Goal: Information Seeking & Learning: Learn about a topic

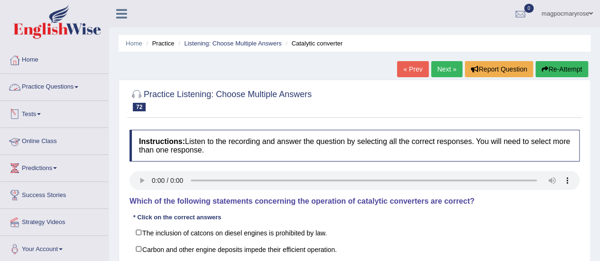
click at [66, 86] on link "Practice Questions" at bounding box center [54, 86] width 108 height 24
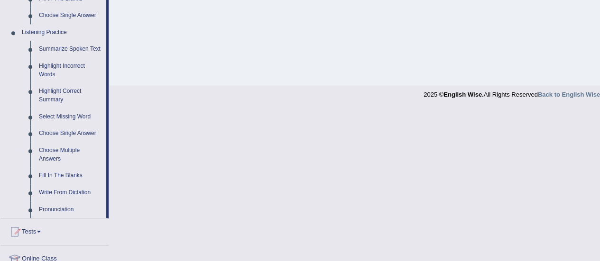
scroll to position [388, 0]
click at [46, 157] on link "Choose Multiple Answers" at bounding box center [71, 155] width 72 height 25
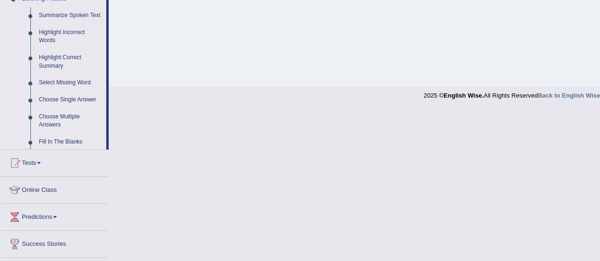
scroll to position [193, 0]
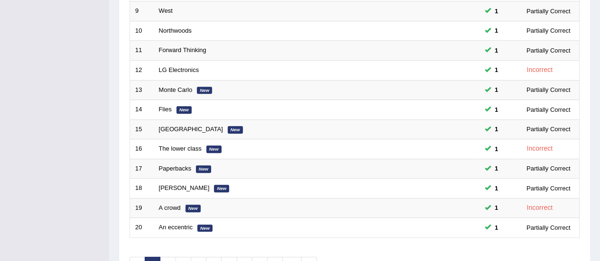
scroll to position [362, 0]
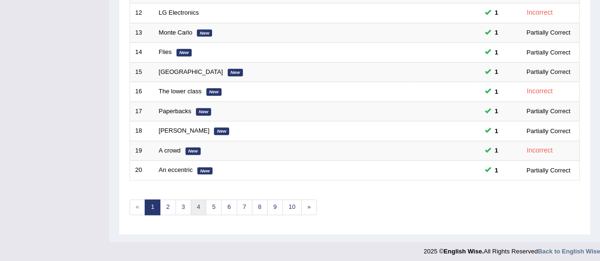
click at [198, 203] on link "4" at bounding box center [199, 208] width 16 height 16
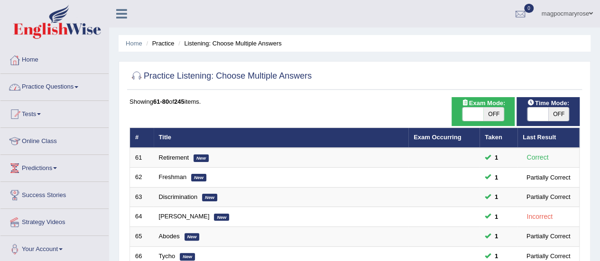
click at [42, 84] on link "Practice Questions" at bounding box center [54, 86] width 108 height 24
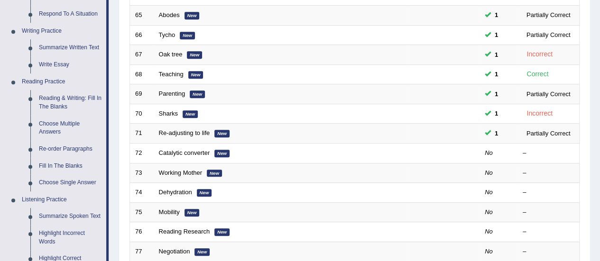
scroll to position [229, 0]
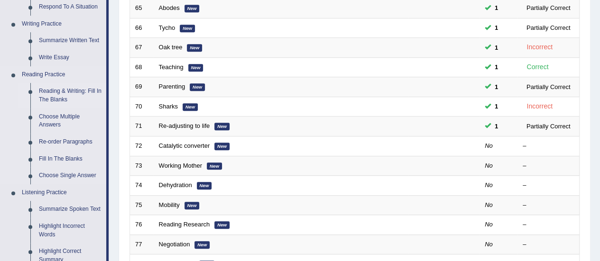
click at [54, 97] on link "Reading & Writing: Fill In The Blanks" at bounding box center [71, 95] width 72 height 25
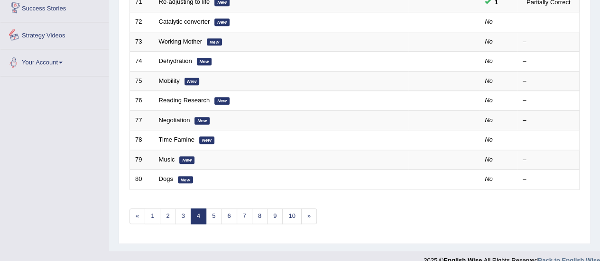
scroll to position [362, 0]
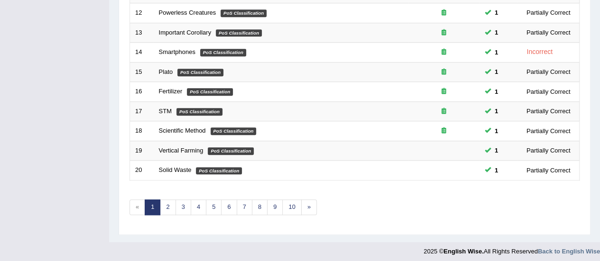
scroll to position [361, 0]
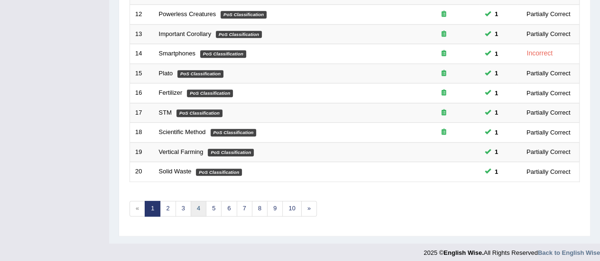
click at [199, 208] on link "4" at bounding box center [199, 209] width 16 height 16
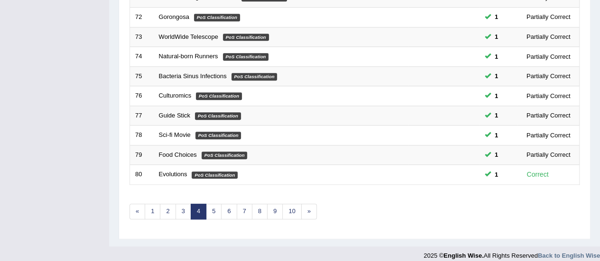
scroll to position [362, 0]
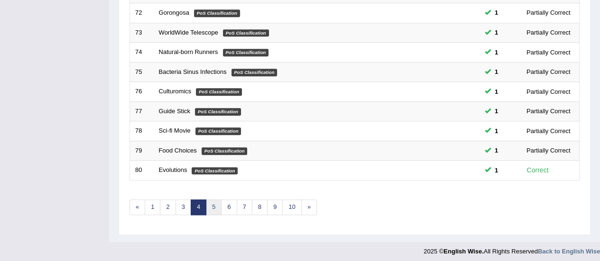
click at [211, 203] on link "5" at bounding box center [214, 208] width 16 height 16
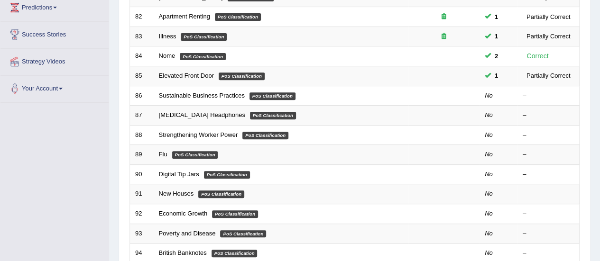
scroll to position [161, 0]
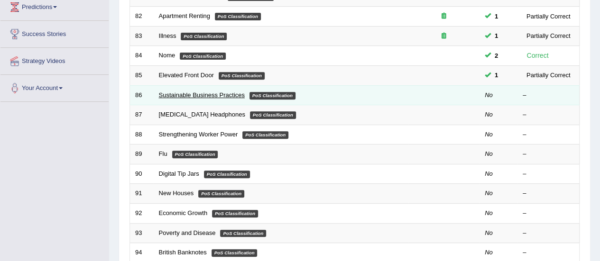
click at [176, 93] on link "Sustainable Business Practices" at bounding box center [202, 95] width 86 height 7
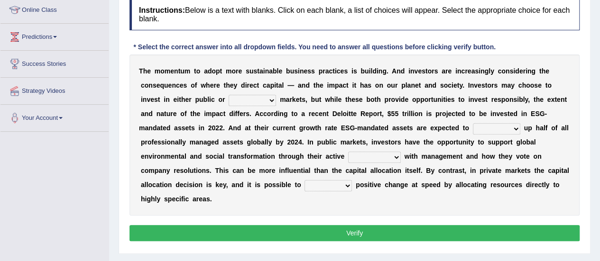
drag, startPoint x: 606, startPoint y: 92, endPoint x: 598, endPoint y: 158, distance: 66.9
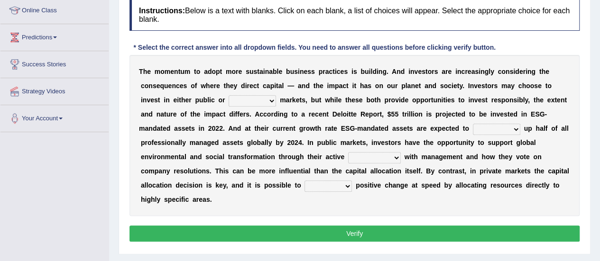
click at [251, 101] on select "financial material written private" at bounding box center [252, 100] width 47 height 11
click at [250, 166] on div "T h e m o m e n t u m t o a d o p t m o r e s u s t a i n a b l e b u s i n e s…" at bounding box center [355, 135] width 450 height 161
click at [491, 126] on select "build use make add" at bounding box center [496, 129] width 47 height 11
click at [473, 124] on select "build use make add" at bounding box center [496, 129] width 47 height 11
click at [508, 128] on select "build use make add" at bounding box center [496, 129] width 47 height 11
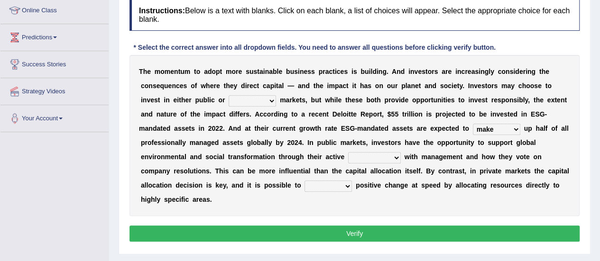
select select "build"
click at [473, 124] on select "build use make add" at bounding box center [496, 129] width 47 height 11
click at [389, 158] on select "engagement service squabble investment" at bounding box center [374, 157] width 53 height 11
select select "engagement"
click at [348, 152] on select "engagement service squabble investment" at bounding box center [374, 157] width 53 height 11
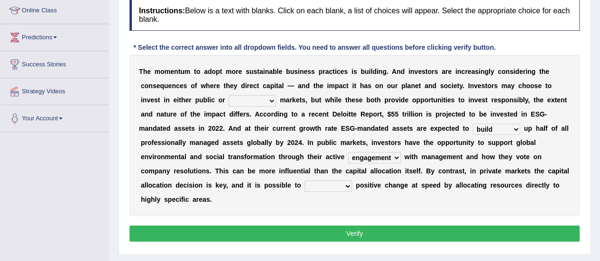
click at [335, 185] on select "prove collapse drive restore" at bounding box center [328, 186] width 47 height 11
click at [305, 181] on select "prove collapse drive restore" at bounding box center [328, 186] width 47 height 11
click at [322, 187] on select "prove collapse drive restore" at bounding box center [328, 186] width 47 height 11
select select "restore"
click at [305, 181] on select "prove collapse drive restore" at bounding box center [328, 186] width 47 height 11
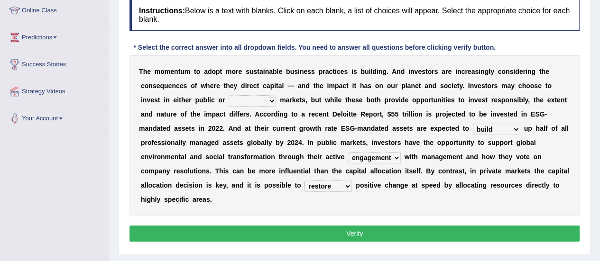
click at [319, 231] on button "Verify" at bounding box center [355, 234] width 450 height 16
click at [269, 102] on select "financial material written private" at bounding box center [252, 100] width 47 height 11
click at [259, 165] on div "T h e m o m e n t u m t o a d o p t m o r e s u s t a i n a b l e b u s i n e s…" at bounding box center [355, 135] width 450 height 161
click at [247, 97] on select "financial material written private" at bounding box center [252, 100] width 47 height 11
select select "private"
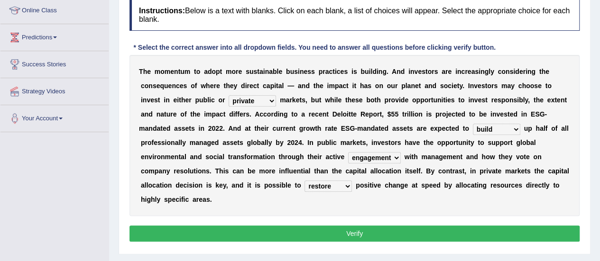
click at [229, 95] on select "financial material written private" at bounding box center [252, 100] width 47 height 11
click at [285, 237] on button "Verify" at bounding box center [355, 234] width 450 height 16
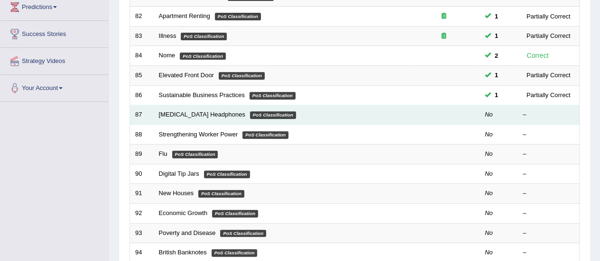
click at [212, 108] on td "Bone Conduction Headphones PoS Classification" at bounding box center [281, 115] width 255 height 20
click at [212, 112] on link "[MEDICAL_DATA] Headphones" at bounding box center [202, 114] width 86 height 7
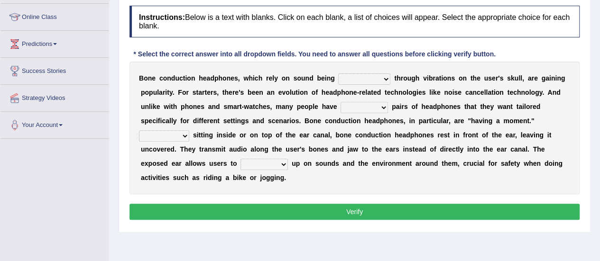
scroll to position [169, 0]
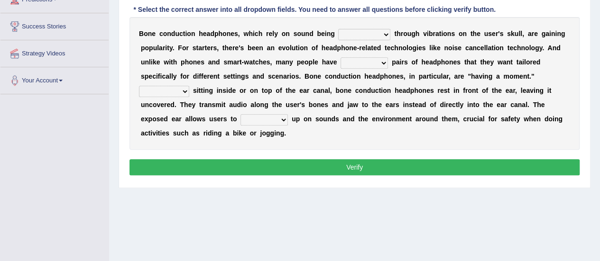
click at [363, 34] on select "formed counted transformed transmitted" at bounding box center [364, 34] width 52 height 11
select select "transmitted"
click at [338, 29] on select "formed counted transformed transmitted" at bounding box center [364, 34] width 52 height 11
click at [355, 59] on select "composite multiple imperfect integral" at bounding box center [364, 62] width 47 height 11
select select "multiple"
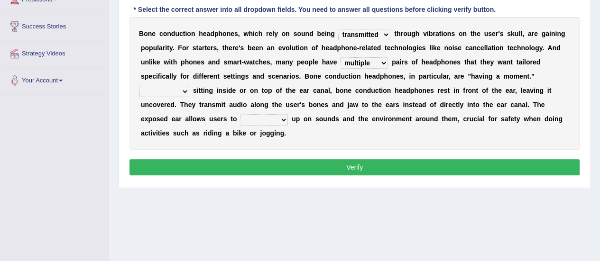
click at [341, 57] on select "composite multiple imperfect integral" at bounding box center [364, 62] width 47 height 11
click at [181, 95] on select "More than Despite of Less than Rather than" at bounding box center [164, 91] width 50 height 11
select select "More than"
click at [139, 86] on select "More than Despite of Less than Rather than" at bounding box center [164, 91] width 50 height 11
click at [164, 111] on div "B o n e c o n d u c t i o n h e a d p h o n e s , w h i c h r e l y o n s o u n…" at bounding box center [355, 83] width 450 height 133
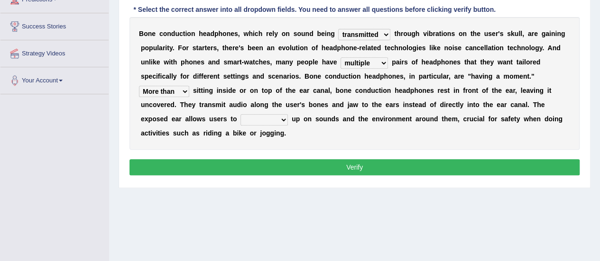
click at [260, 120] on select "level take make pick" at bounding box center [264, 119] width 47 height 11
select select "make"
click at [241, 114] on select "level take make pick" at bounding box center [264, 119] width 47 height 11
click at [259, 165] on button "Verify" at bounding box center [355, 167] width 450 height 16
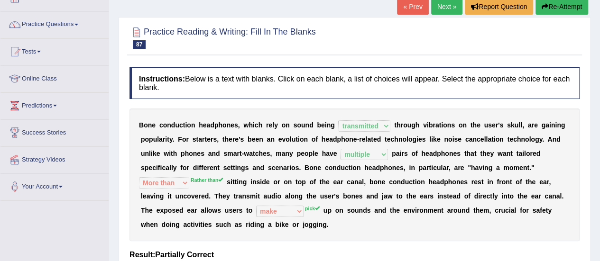
scroll to position [111, 0]
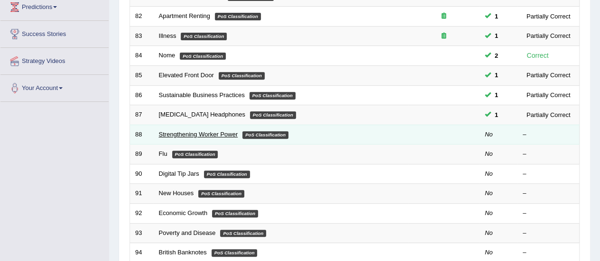
click at [195, 133] on link "Strengthening Worker Power" at bounding box center [198, 134] width 79 height 7
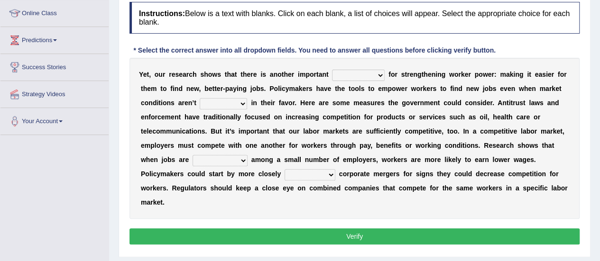
scroll to position [135, 0]
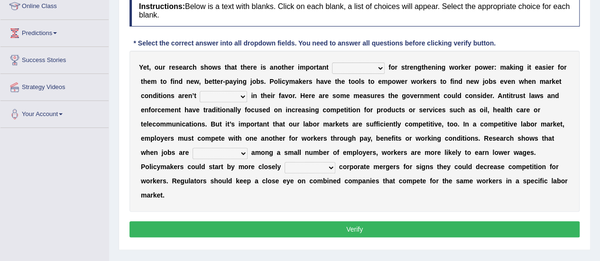
drag, startPoint x: 607, startPoint y: 120, endPoint x: 606, endPoint y: 188, distance: 67.8
click at [342, 69] on select "avail engagement avenue annual" at bounding box center [358, 68] width 53 height 11
select select "engagement"
click at [332, 63] on select "avail engagement avenue annual" at bounding box center [358, 68] width 53 height 11
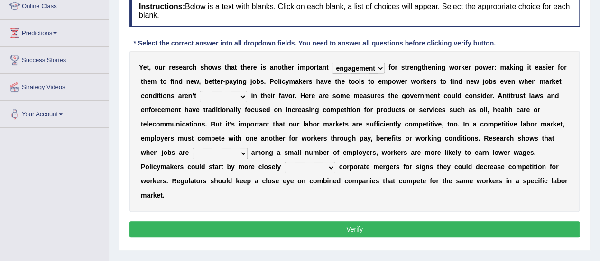
click at [342, 74] on div "Y e t , o u r r e s e a r c h s h o w s t h a t t h e r e i s a n o t h e r i m…" at bounding box center [355, 131] width 450 height 161
click at [344, 72] on select "avail engagement avenue annual" at bounding box center [358, 68] width 53 height 11
click at [233, 94] on select "profitable titchy temperate tilted" at bounding box center [223, 96] width 47 height 11
select select "profitable"
click at [200, 91] on select "profitable titchy temperate tilted" at bounding box center [223, 96] width 47 height 11
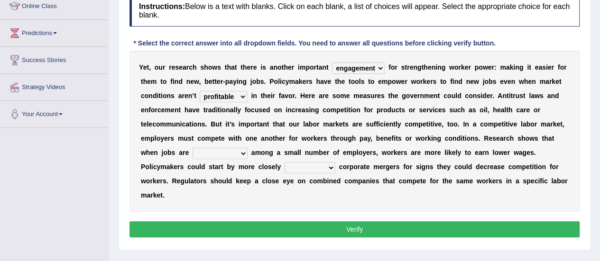
click at [231, 153] on select "constrained tremendous concentric concentrated" at bounding box center [220, 153] width 55 height 11
select select "constrained"
click at [193, 148] on select "constrained tremendous concentric concentrated" at bounding box center [220, 153] width 55 height 11
click at [287, 162] on select "scrutinizing originating scripting emulating" at bounding box center [310, 167] width 51 height 11
select select "scrutinizing"
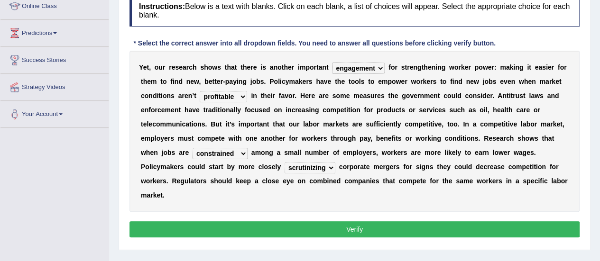
click at [285, 162] on select "scrutinizing originating scripting emulating" at bounding box center [310, 167] width 51 height 11
click at [305, 222] on button "Verify" at bounding box center [355, 230] width 450 height 16
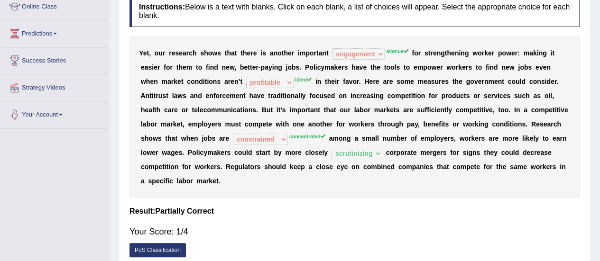
scroll to position [136, 0]
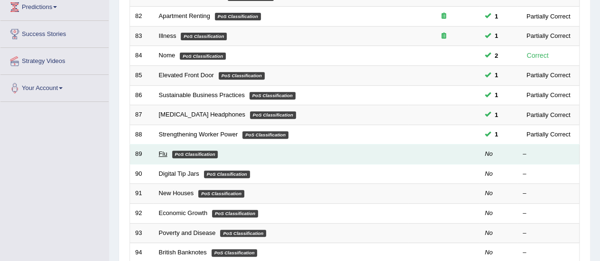
click at [163, 151] on link "Flu" at bounding box center [163, 153] width 9 height 7
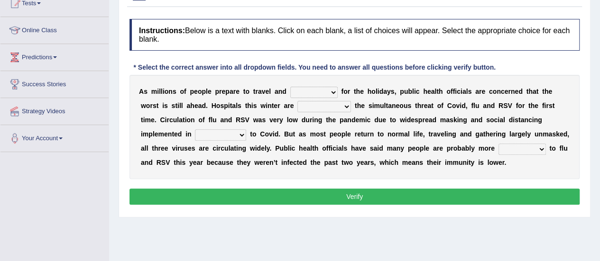
scroll to position [113, 0]
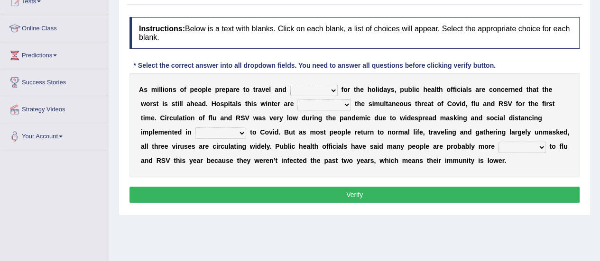
drag, startPoint x: 607, startPoint y: 109, endPoint x: 607, endPoint y: 165, distance: 56.0
click at [600, 148] on html "Toggle navigation Home Practice Questions Speaking Practice Read Aloud Repeat S…" at bounding box center [300, 17] width 600 height 261
click at [316, 88] on select "gather hide slumber migrate" at bounding box center [313, 90] width 47 height 11
select select "gather"
click at [290, 85] on select "gather hide slumber migrate" at bounding box center [313, 90] width 47 height 11
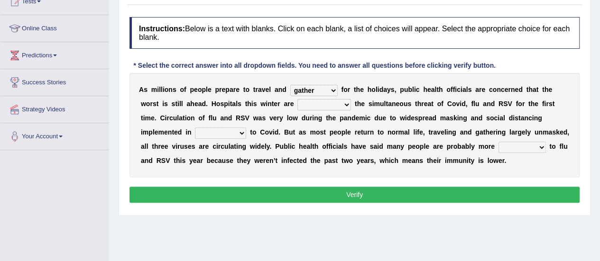
click at [316, 105] on select "facing accounting challenging constructing" at bounding box center [324, 104] width 54 height 11
select select "facing"
click at [297, 99] on select "facing accounting challenging constructing" at bounding box center [324, 104] width 54 height 11
click at [209, 130] on select "comparison response place order" at bounding box center [220, 133] width 51 height 11
select select "response"
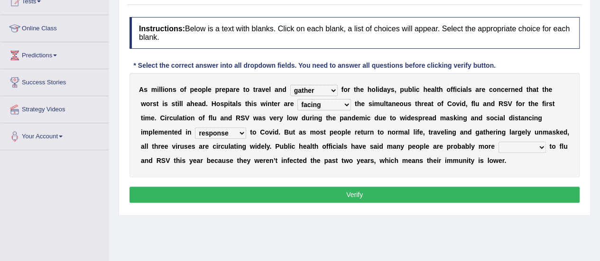
click at [195, 128] on select "comparison response place order" at bounding box center [220, 133] width 51 height 11
click at [509, 146] on select "attainable sensible vulnerable accessible" at bounding box center [522, 147] width 47 height 11
select select "sensible"
click at [499, 142] on select "attainable sensible vulnerable accessible" at bounding box center [522, 147] width 47 height 11
click at [434, 193] on button "Verify" at bounding box center [355, 195] width 450 height 16
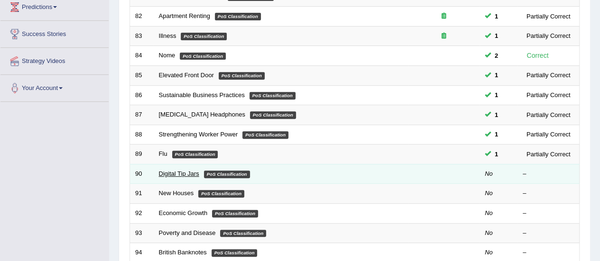
click at [172, 172] on link "Digital Tip Jars" at bounding box center [179, 173] width 40 height 7
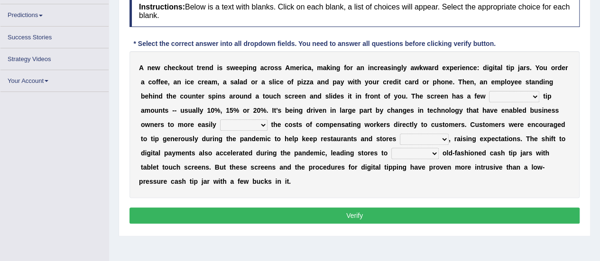
scroll to position [145, 0]
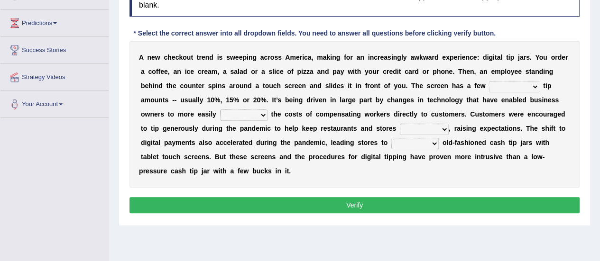
click at [500, 82] on select "suggested combined exceptional rigorous" at bounding box center [514, 86] width 50 height 11
select select "combined"
click at [489, 81] on select "suggested combined exceptional rigorous" at bounding box center [514, 86] width 50 height 11
click at [251, 114] on select "abide covet diverge shift" at bounding box center [243, 115] width 47 height 11
select select "abide"
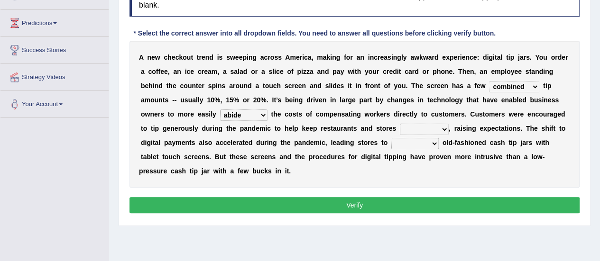
click at [220, 110] on select "abide covet diverge shift" at bounding box center [243, 115] width 47 height 11
click at [410, 119] on div "A n e w c h e c k o u t t r e n d i s s w e e p i n g a c r o s s A m e r i c a…" at bounding box center [355, 114] width 450 height 147
click at [413, 127] on select "afloat overlapped affable concise" at bounding box center [424, 129] width 49 height 11
select select "affable"
click at [400, 124] on select "afloat overlapped affable concise" at bounding box center [424, 129] width 49 height 11
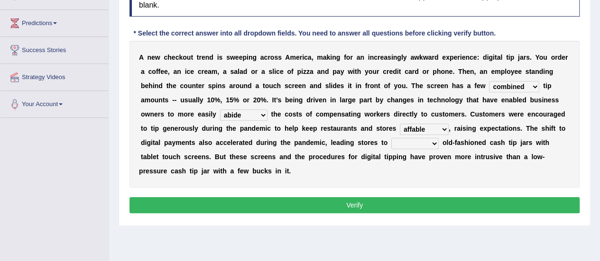
click at [407, 142] on select "replace exchange occupy retrieve" at bounding box center [414, 143] width 47 height 11
select select "replace"
click at [391, 138] on select "replace exchange occupy retrieve" at bounding box center [414, 143] width 47 height 11
click at [365, 204] on button "Verify" at bounding box center [355, 205] width 450 height 16
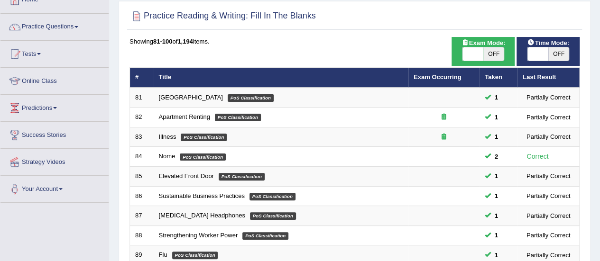
scroll to position [55, 0]
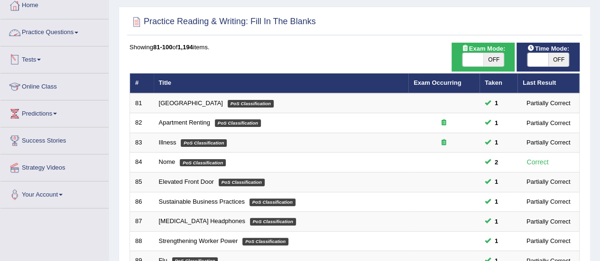
click at [56, 31] on link "Practice Questions" at bounding box center [54, 31] width 108 height 24
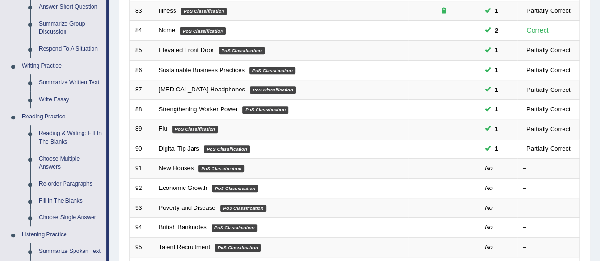
scroll to position [227, 0]
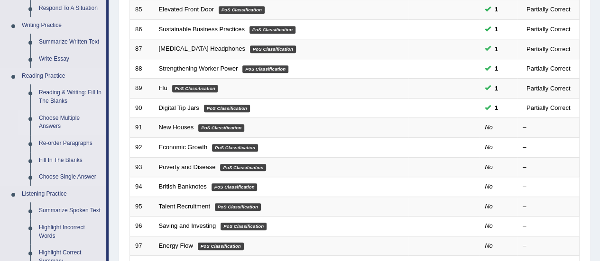
click at [52, 123] on link "Choose Multiple Answers" at bounding box center [71, 122] width 72 height 25
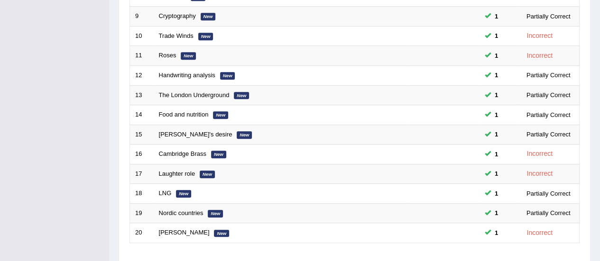
scroll to position [362, 0]
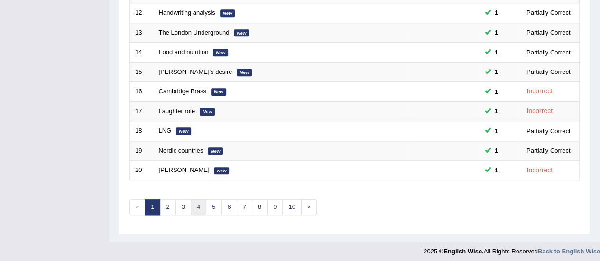
click at [194, 207] on link "4" at bounding box center [199, 208] width 16 height 16
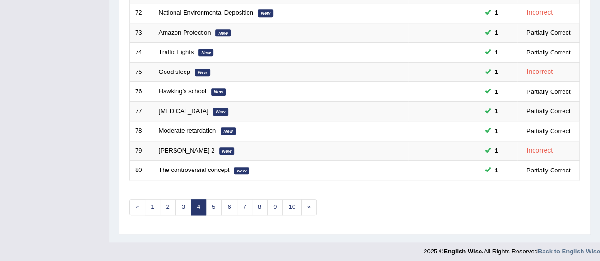
scroll to position [343, 0]
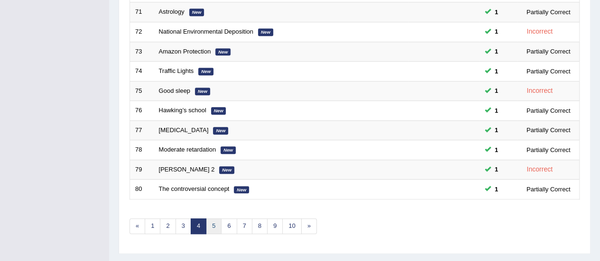
click at [208, 222] on link "5" at bounding box center [214, 227] width 16 height 16
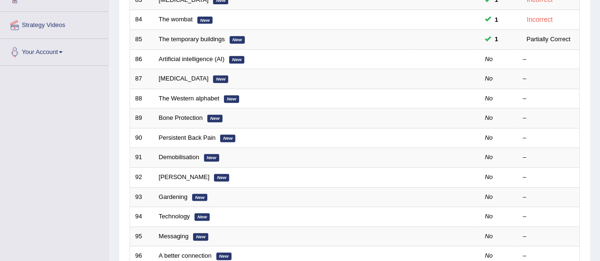
scroll to position [192, 0]
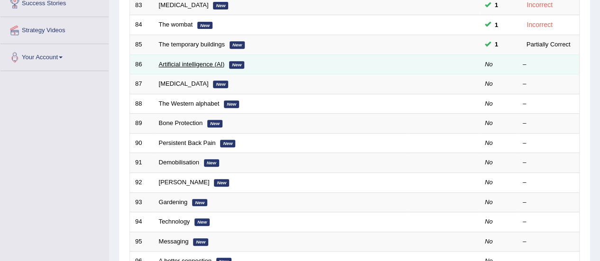
click at [172, 61] on link "Artificial intelligence (AI)" at bounding box center [192, 64] width 66 height 7
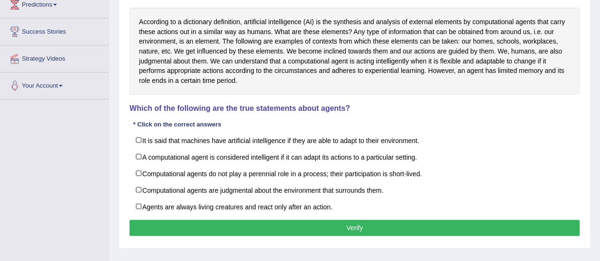
scroll to position [163, 0]
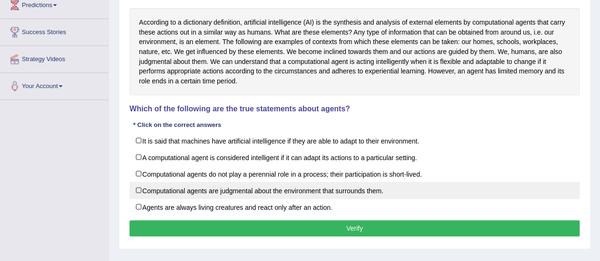
click at [147, 194] on label "Computational agents are judgmental about the environment that surrounds them." at bounding box center [355, 190] width 450 height 17
checkbox input "true"
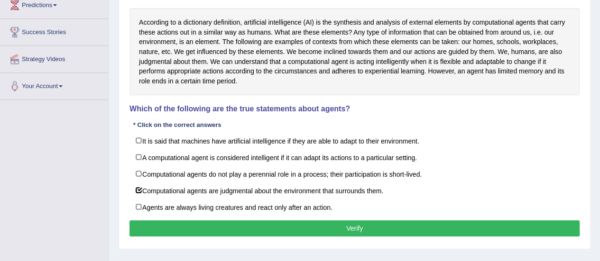
click at [157, 221] on button "Verify" at bounding box center [355, 229] width 450 height 16
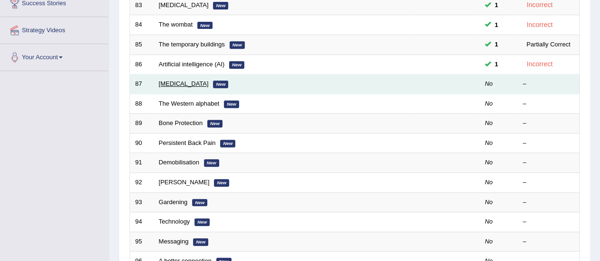
click at [189, 85] on link "[MEDICAL_DATA]" at bounding box center [184, 83] width 50 height 7
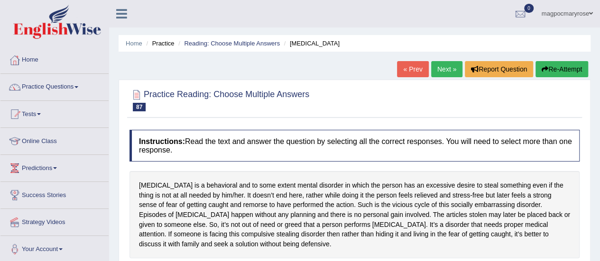
drag, startPoint x: 593, startPoint y: 110, endPoint x: 596, endPoint y: 138, distance: 28.1
click at [596, 138] on div "Home Practice Reading: Choose Multiple Answers Kleptomania « Prev Next » Report…" at bounding box center [354, 237] width 491 height 474
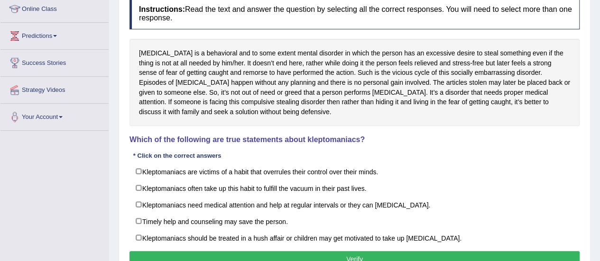
scroll to position [134, 0]
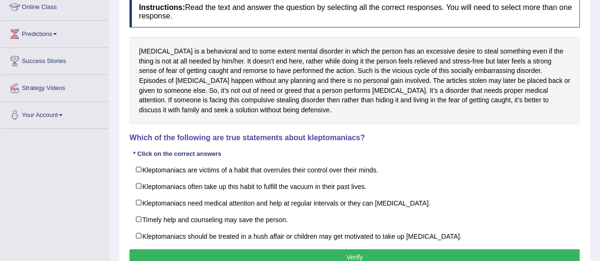
drag, startPoint x: 595, startPoint y: 176, endPoint x: 591, endPoint y: 186, distance: 11.5
click at [591, 186] on div "Home Practice Reading: Choose Multiple Answers Kleptomania « Prev Next » Report…" at bounding box center [354, 103] width 491 height 474
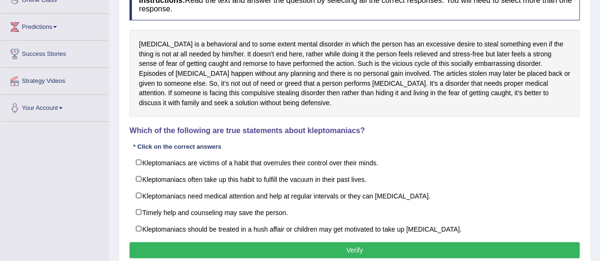
scroll to position [142, 0]
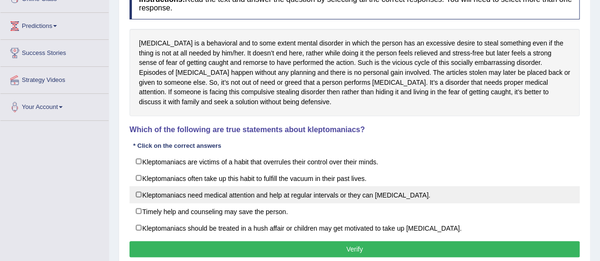
click at [149, 189] on label "Kleptomaniacs need medical attention and help at regular intervals or they can …" at bounding box center [355, 194] width 450 height 17
checkbox input "true"
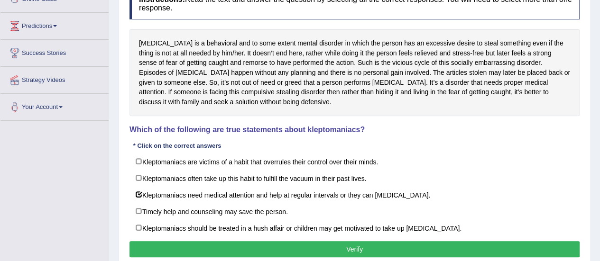
click at [167, 246] on button "Verify" at bounding box center [355, 249] width 450 height 16
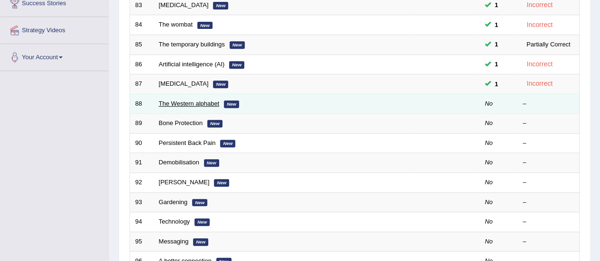
click at [182, 105] on link "The Western alphabet" at bounding box center [189, 103] width 61 height 7
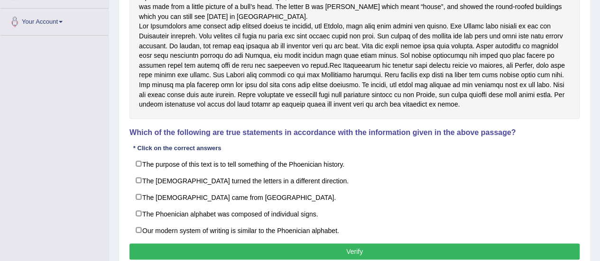
scroll to position [231, 0]
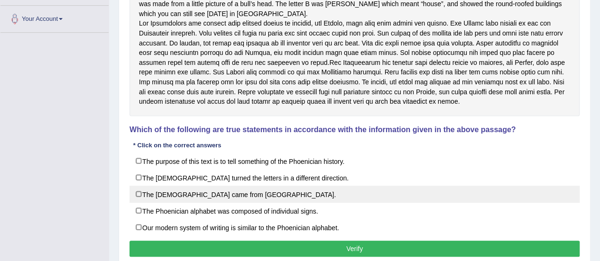
click at [184, 197] on label "The [DEMOGRAPHIC_DATA] came from [GEOGRAPHIC_DATA]." at bounding box center [355, 194] width 450 height 17
checkbox input "true"
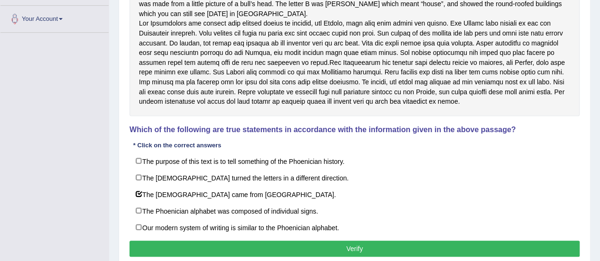
click at [205, 250] on button "Verify" at bounding box center [355, 249] width 450 height 16
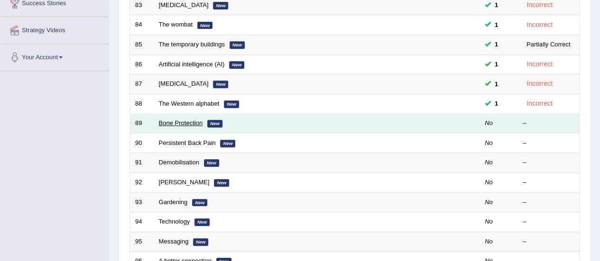
click at [188, 123] on link "Bone Protection" at bounding box center [181, 123] width 44 height 7
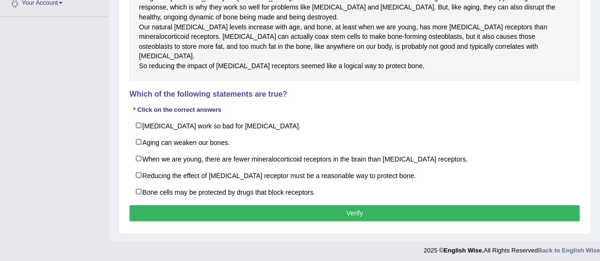
scroll to position [267, 0]
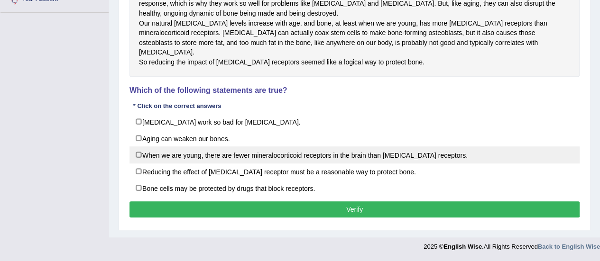
click at [177, 160] on label "When we are young, there are fewer mineralocorticoid receptors in the brain tha…" at bounding box center [355, 155] width 450 height 17
checkbox input "true"
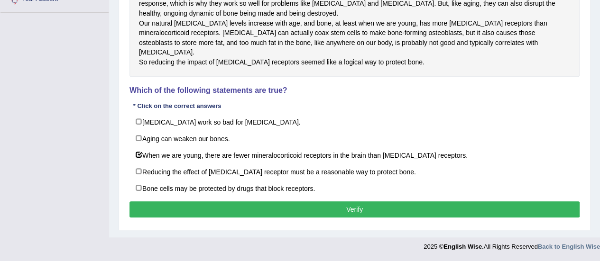
click at [192, 204] on button "Verify" at bounding box center [355, 210] width 450 height 16
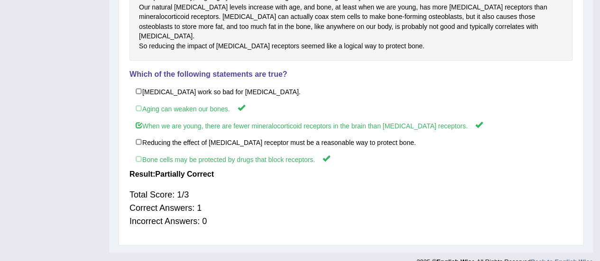
scroll to position [236, 0]
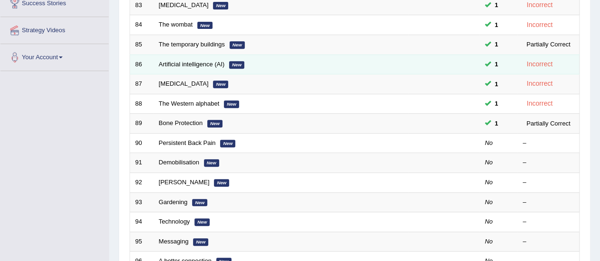
scroll to position [192, 0]
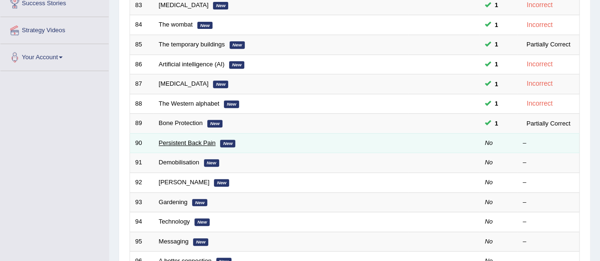
click at [188, 144] on link "Persistent Back Pain" at bounding box center [187, 142] width 57 height 7
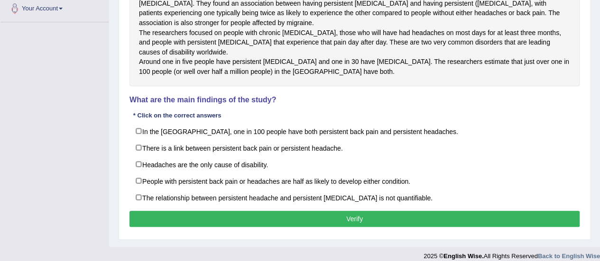
scroll to position [252, 0]
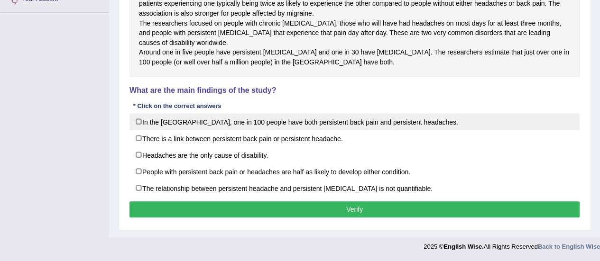
click at [148, 130] on label "In the [GEOGRAPHIC_DATA], one in 100 people have both persistent back pain and …" at bounding box center [355, 121] width 450 height 17
click at [171, 130] on label "In the [GEOGRAPHIC_DATA], one in 100 people have both persistent back pain and …" at bounding box center [355, 121] width 450 height 17
checkbox input "false"
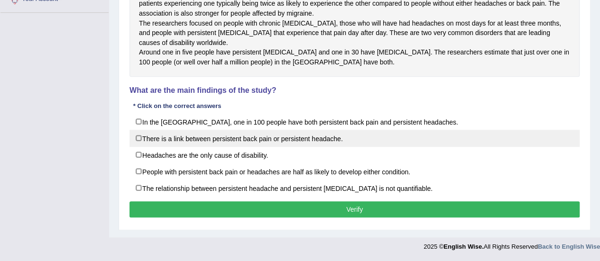
click at [143, 147] on label "There is a link between persistent back pain or persistent headache." at bounding box center [355, 138] width 450 height 17
checkbox input "true"
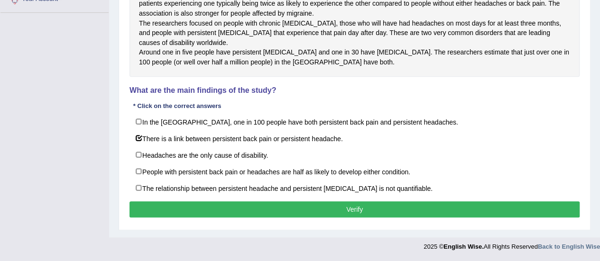
click at [177, 218] on button "Verify" at bounding box center [355, 210] width 450 height 16
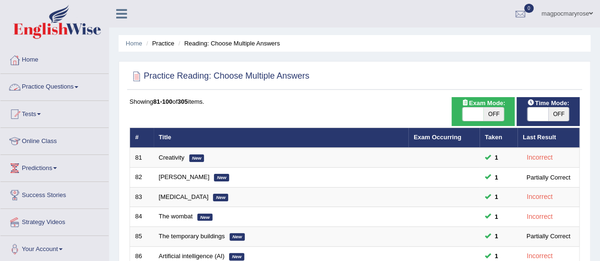
click at [41, 84] on link "Practice Questions" at bounding box center [54, 86] width 108 height 24
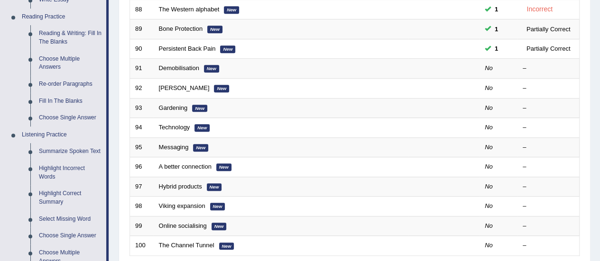
scroll to position [269, 0]
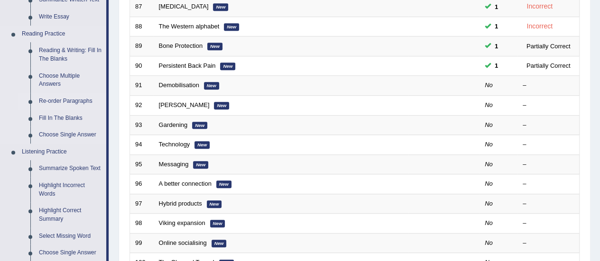
click at [83, 100] on link "Re-order Paragraphs" at bounding box center [71, 101] width 72 height 17
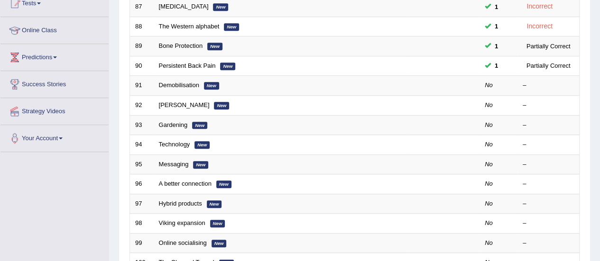
scroll to position [111, 0]
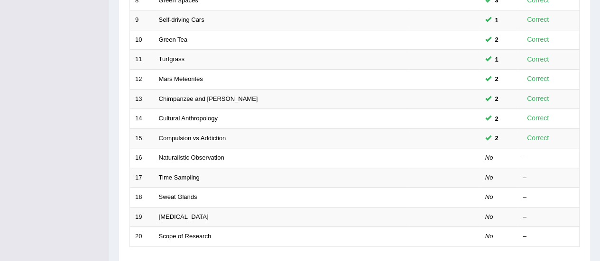
scroll to position [362, 0]
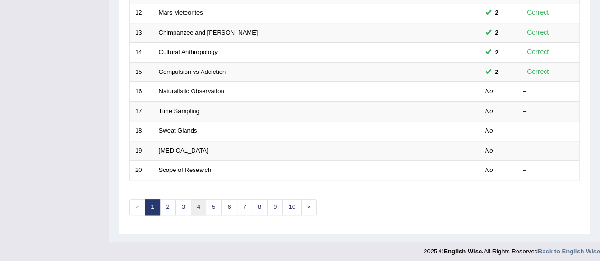
click at [194, 206] on link "4" at bounding box center [199, 208] width 16 height 16
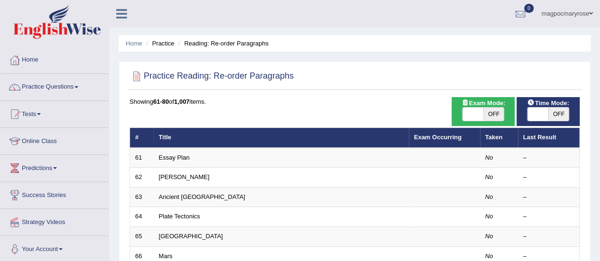
scroll to position [286, 0]
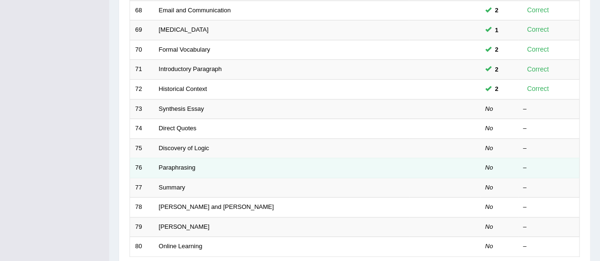
click at [550, 172] on td "–" at bounding box center [549, 168] width 62 height 20
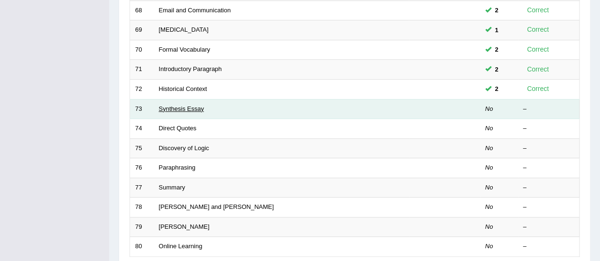
click at [180, 105] on link "Synthesis Essay" at bounding box center [181, 108] width 45 height 7
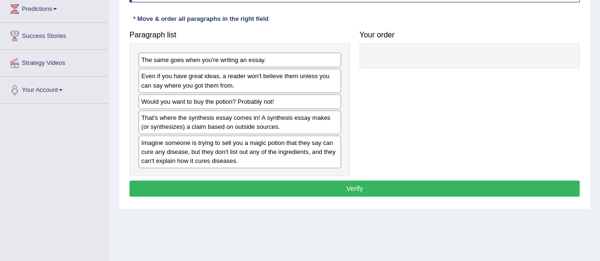
scroll to position [165, 0]
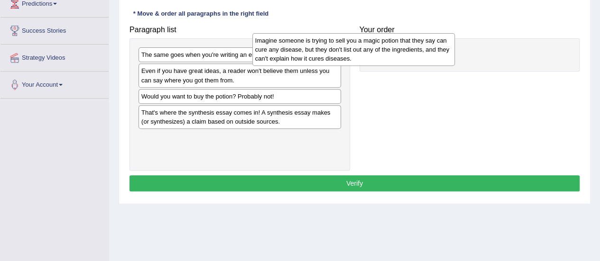
drag, startPoint x: 303, startPoint y: 141, endPoint x: 457, endPoint y: 22, distance: 195.2
click at [455, 33] on div "Imagine someone is trying to sell you a magic potion that they say can cure any…" at bounding box center [353, 49] width 203 height 33
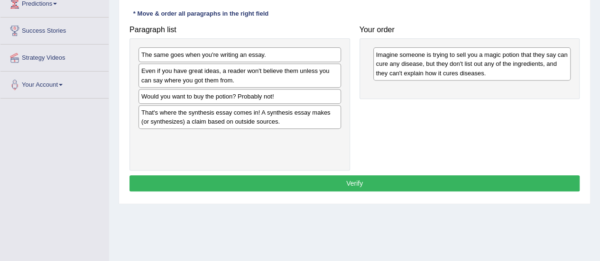
click at [282, 73] on div "Even if you have great ideas, a reader won't believe them unless you can say wh…" at bounding box center [240, 76] width 203 height 24
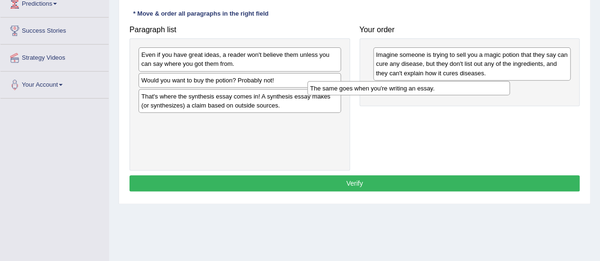
drag, startPoint x: 289, startPoint y: 53, endPoint x: 472, endPoint y: 80, distance: 185.2
click at [472, 81] on div "The same goes when you're writing an essay." at bounding box center [408, 88] width 203 height 14
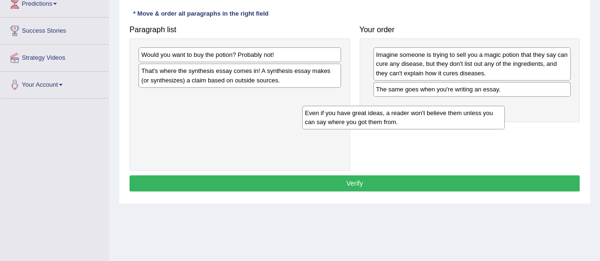
drag, startPoint x: 301, startPoint y: 57, endPoint x: 476, endPoint y: 113, distance: 184.2
click at [476, 113] on div "Even if you have great ideas, a reader won't believe them unless you can say wh…" at bounding box center [403, 118] width 203 height 24
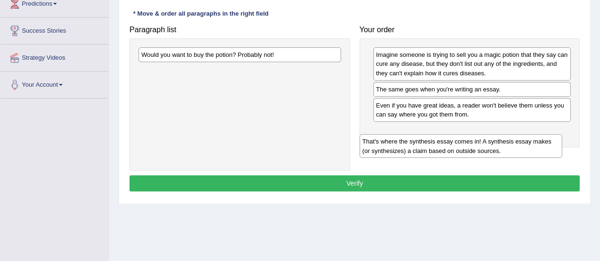
drag, startPoint x: 267, startPoint y: 74, endPoint x: 489, endPoint y: 144, distance: 232.8
click at [489, 144] on div "That's where the synthesis essay comes in! A synthesis essay makes (or synthesi…" at bounding box center [461, 146] width 203 height 24
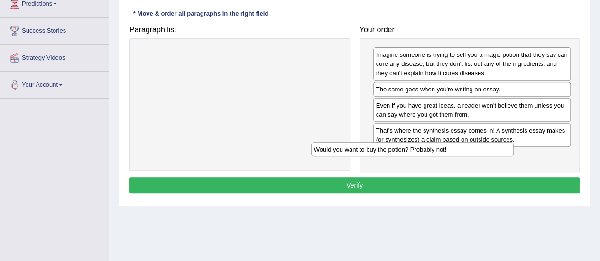
drag, startPoint x: 290, startPoint y: 54, endPoint x: 479, endPoint y: 156, distance: 214.2
click at [479, 156] on div "Would you want to buy the potion? Probably not!" at bounding box center [412, 149] width 203 height 14
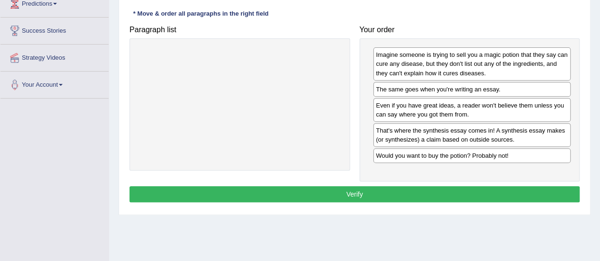
click at [356, 190] on button "Verify" at bounding box center [355, 194] width 450 height 16
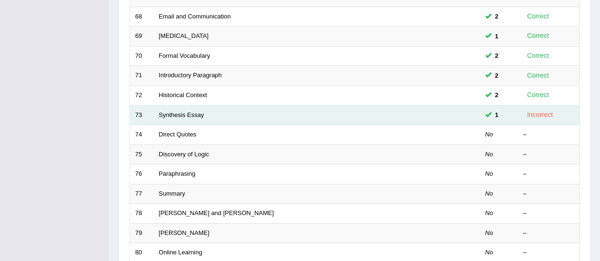
click at [180, 116] on td "Synthesis Essay" at bounding box center [281, 115] width 255 height 20
click at [185, 113] on link "Synthesis Essay" at bounding box center [181, 114] width 45 height 7
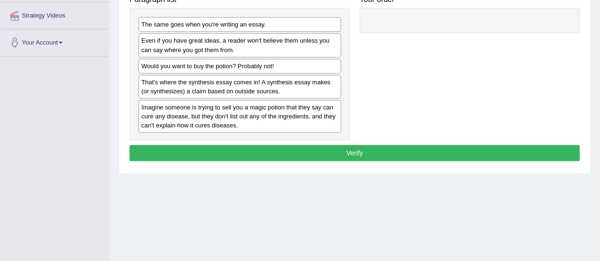
drag, startPoint x: 0, startPoint y: 0, endPoint x: 594, endPoint y: 198, distance: 626.4
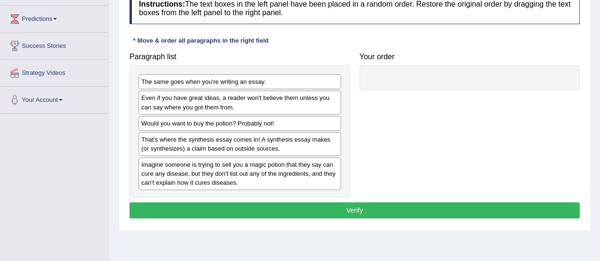
scroll to position [149, 0]
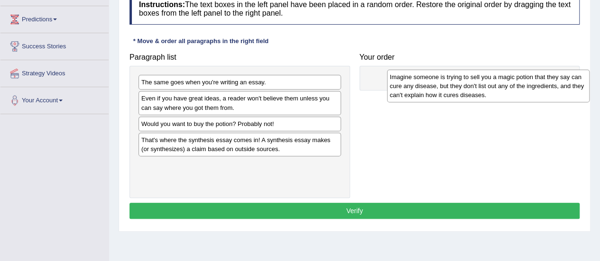
drag, startPoint x: 290, startPoint y: 181, endPoint x: 539, endPoint y: 94, distance: 263.3
click at [539, 94] on div "Imagine someone is trying to sell you a magic potion that they say can cure any…" at bounding box center [488, 86] width 203 height 33
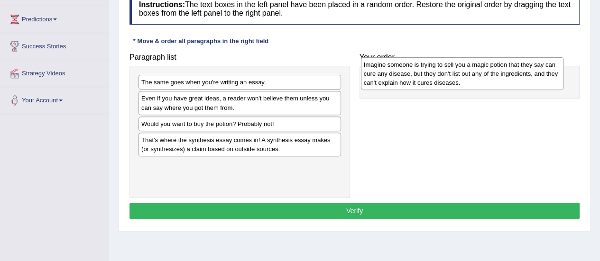
drag, startPoint x: 283, startPoint y: 179, endPoint x: 506, endPoint y: 79, distance: 244.6
click at [506, 79] on div "Imagine someone is trying to sell you a magic potion that they say can cure any…" at bounding box center [462, 73] width 203 height 33
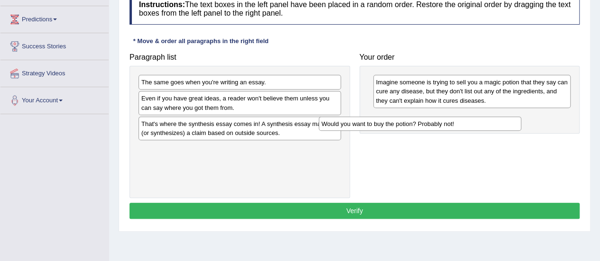
drag, startPoint x: 319, startPoint y: 121, endPoint x: 504, endPoint y: 119, distance: 184.5
click at [504, 119] on div "Would you want to buy the potion? Probably not!" at bounding box center [420, 124] width 203 height 14
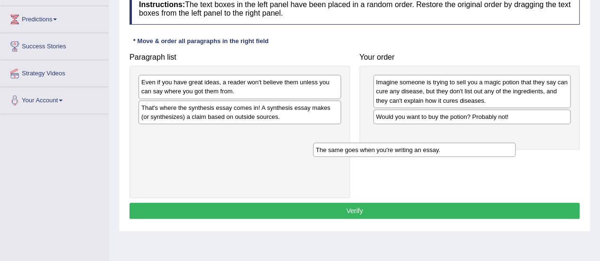
drag, startPoint x: 294, startPoint y: 80, endPoint x: 491, endPoint y: 134, distance: 203.7
click at [491, 143] on div "The same goes when you're writing an essay." at bounding box center [414, 150] width 203 height 14
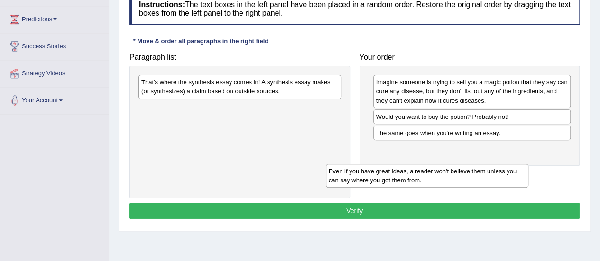
drag, startPoint x: 313, startPoint y: 88, endPoint x: 502, endPoint y: 178, distance: 209.6
click at [502, 178] on div "Even if you have great ideas, a reader won't believe them unless you can say wh…" at bounding box center [427, 176] width 203 height 24
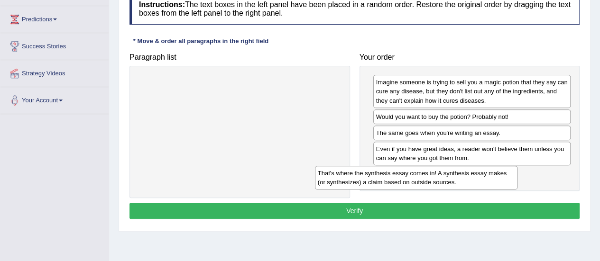
drag, startPoint x: 282, startPoint y: 89, endPoint x: 475, endPoint y: 186, distance: 216.4
click at [475, 186] on div "That's where the synthesis essay comes in! A synthesis essay makes (or synthesi…" at bounding box center [416, 178] width 203 height 24
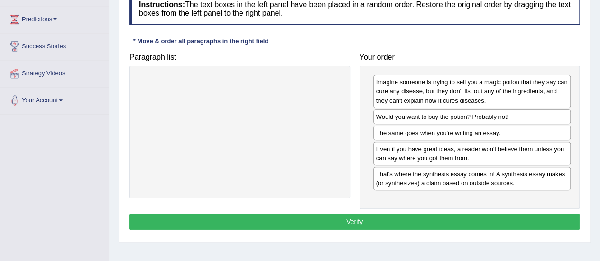
click at [345, 218] on button "Verify" at bounding box center [355, 222] width 450 height 16
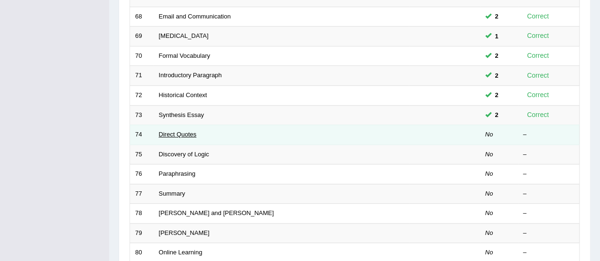
click at [166, 131] on link "Direct Quotes" at bounding box center [177, 134] width 37 height 7
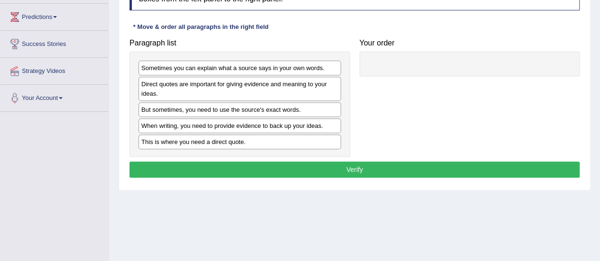
scroll to position [151, 0]
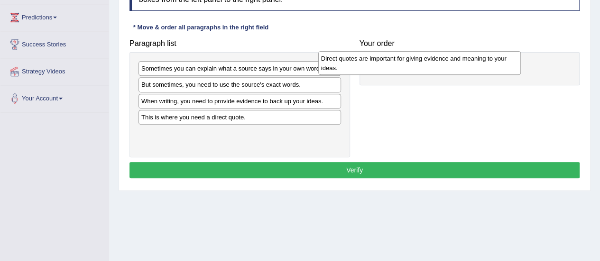
drag, startPoint x: 231, startPoint y: 90, endPoint x: 415, endPoint y: 63, distance: 186.0
click at [415, 63] on div "Direct quotes are important for giving evidence and meaning to your ideas." at bounding box center [419, 63] width 203 height 24
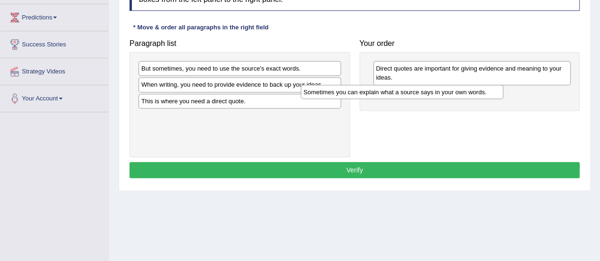
drag, startPoint x: 262, startPoint y: 66, endPoint x: 457, endPoint y: 83, distance: 196.1
click at [457, 85] on div "Sometimes you can explain what a source says in your own words." at bounding box center [402, 92] width 203 height 14
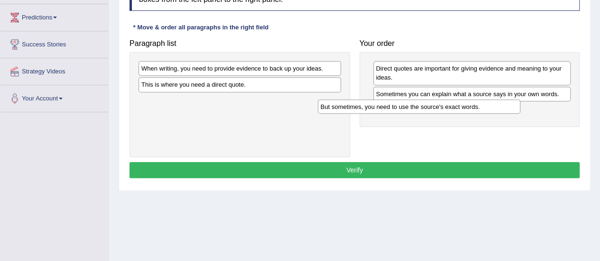
drag, startPoint x: 301, startPoint y: 69, endPoint x: 481, endPoint y: 108, distance: 183.8
click at [481, 108] on div "But sometimes, you need to use the source's exact words." at bounding box center [419, 107] width 203 height 14
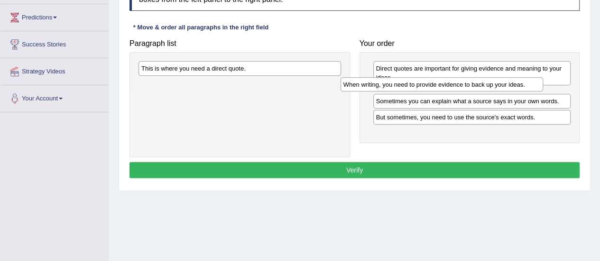
drag, startPoint x: 305, startPoint y: 65, endPoint x: 507, endPoint y: 81, distance: 202.7
click at [507, 81] on div "When writing, you need to provide evidence to back up your ideas." at bounding box center [442, 84] width 203 height 14
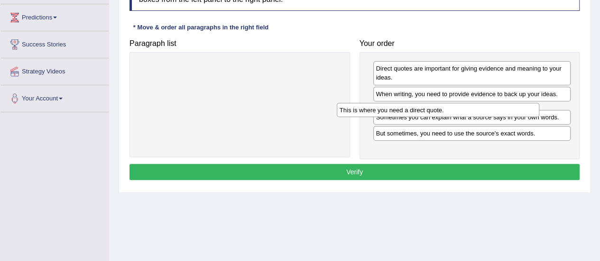
drag, startPoint x: 285, startPoint y: 68, endPoint x: 483, endPoint y: 110, distance: 203.1
click at [483, 110] on div "This is where you need a direct quote." at bounding box center [438, 110] width 203 height 14
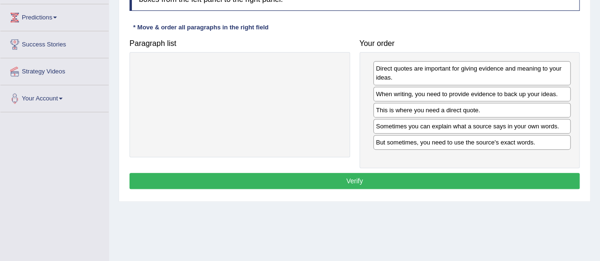
click at [296, 183] on button "Verify" at bounding box center [355, 181] width 450 height 16
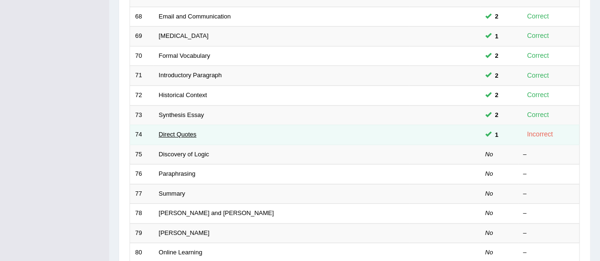
click at [181, 132] on link "Direct Quotes" at bounding box center [177, 134] width 37 height 7
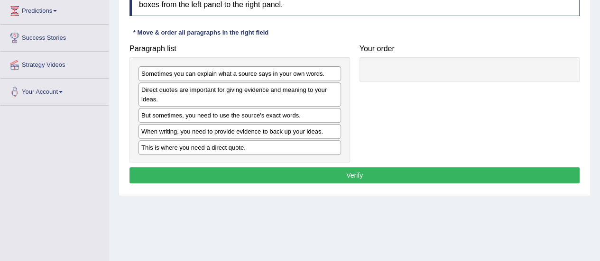
scroll to position [158, 0]
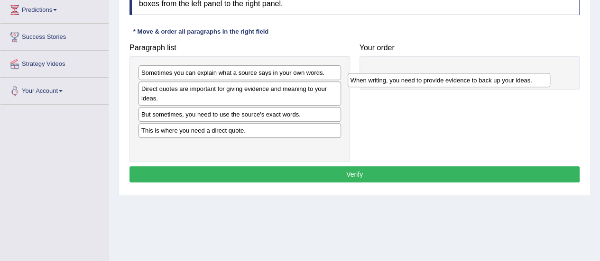
drag, startPoint x: 284, startPoint y: 130, endPoint x: 510, endPoint y: 73, distance: 233.3
click at [510, 73] on div "When writing, you need to provide evidence to back up your ideas." at bounding box center [449, 80] width 203 height 14
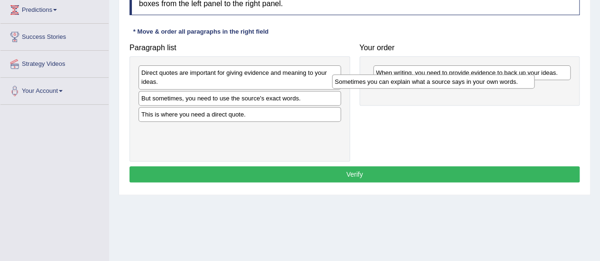
drag, startPoint x: 274, startPoint y: 74, endPoint x: 490, endPoint y: 89, distance: 216.4
click at [490, 89] on div "Sometimes you can explain what a source says in your own words." at bounding box center [433, 81] width 203 height 14
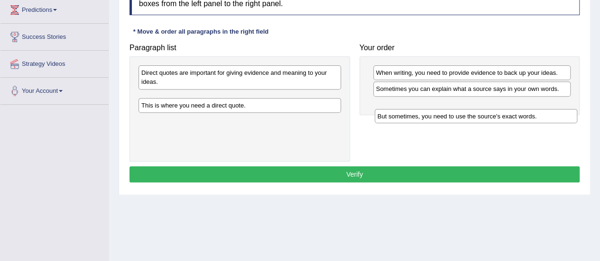
drag, startPoint x: 277, startPoint y: 98, endPoint x: 528, endPoint y: 112, distance: 251.8
click at [528, 112] on div "But sometimes, you need to use the source's exact words." at bounding box center [476, 116] width 203 height 14
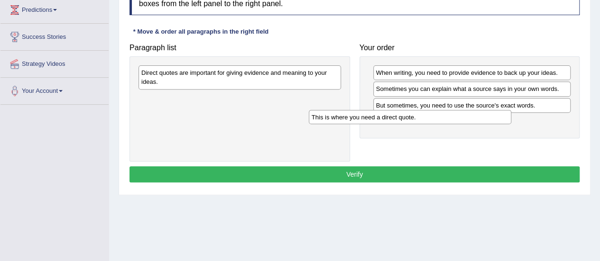
drag, startPoint x: 318, startPoint y: 97, endPoint x: 500, endPoint y: 116, distance: 182.7
click at [500, 116] on div "This is where you need a direct quote." at bounding box center [410, 117] width 203 height 14
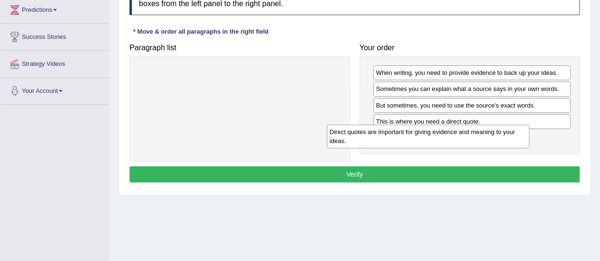
drag, startPoint x: 305, startPoint y: 74, endPoint x: 508, endPoint y: 133, distance: 211.2
click at [508, 133] on div "Direct quotes are important for giving evidence and meaning to your ideas." at bounding box center [428, 137] width 203 height 24
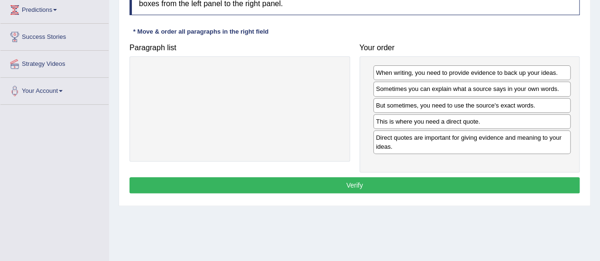
click at [354, 182] on button "Verify" at bounding box center [355, 185] width 450 height 16
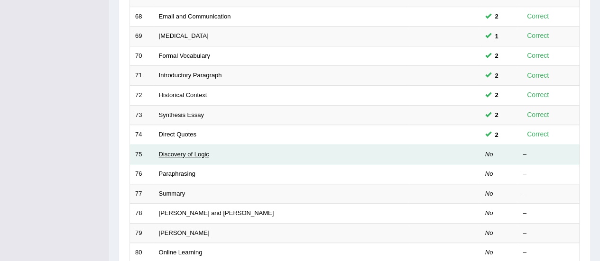
click at [194, 154] on link "Discovery of Logic" at bounding box center [184, 154] width 50 height 7
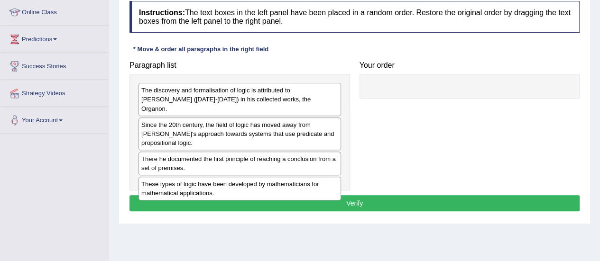
scroll to position [109, 0]
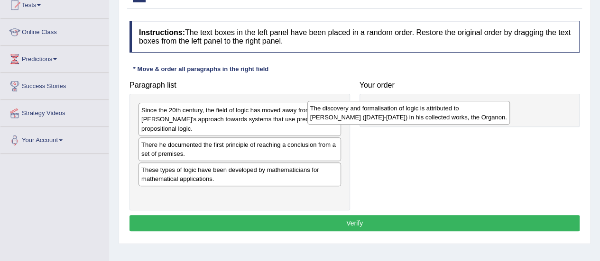
drag, startPoint x: 298, startPoint y: 119, endPoint x: 474, endPoint y: 118, distance: 176.5
click at [474, 118] on div "The discovery and formalisation of logic is attributed to [PERSON_NAME] ([DATE]…" at bounding box center [408, 113] width 203 height 24
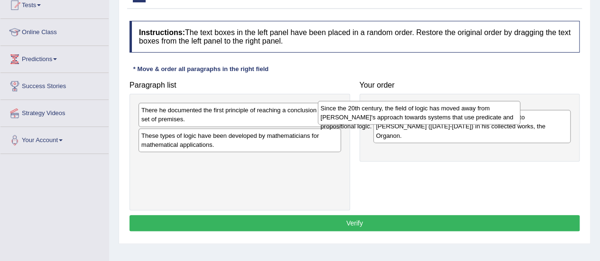
drag, startPoint x: 279, startPoint y: 115, endPoint x: 458, endPoint y: 113, distance: 179.3
click at [458, 113] on div "Since the 20th century, the field of logic has moved away from [PERSON_NAME]'s …" at bounding box center [419, 113] width 203 height 24
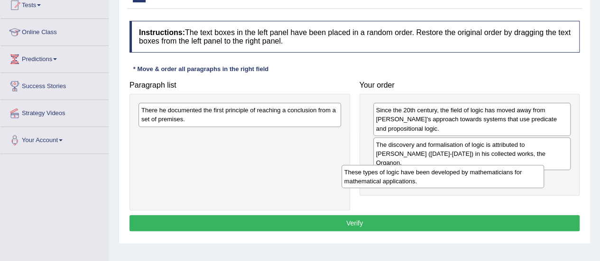
drag, startPoint x: 272, startPoint y: 146, endPoint x: 476, endPoint y: 181, distance: 207.1
click at [476, 181] on div "These types of logic have been developed by mathematicians for mathematical app…" at bounding box center [443, 177] width 203 height 24
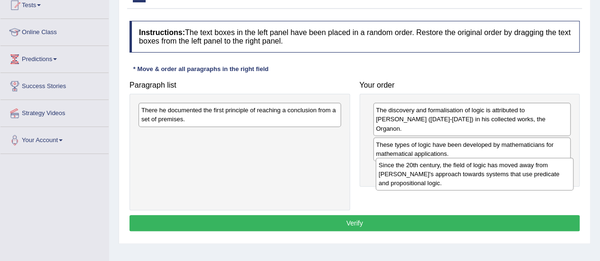
drag, startPoint x: 427, startPoint y: 128, endPoint x: 427, endPoint y: 175, distance: 47.4
click at [427, 175] on div "Since the 20th century, the field of logic has moved away from [PERSON_NAME]'s …" at bounding box center [475, 174] width 198 height 33
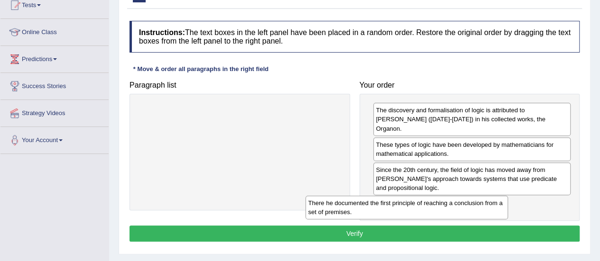
drag, startPoint x: 301, startPoint y: 114, endPoint x: 468, endPoint y: 206, distance: 190.4
click at [468, 206] on div "There he documented the first principle of reaching a conclusion from a set of …" at bounding box center [406, 208] width 203 height 24
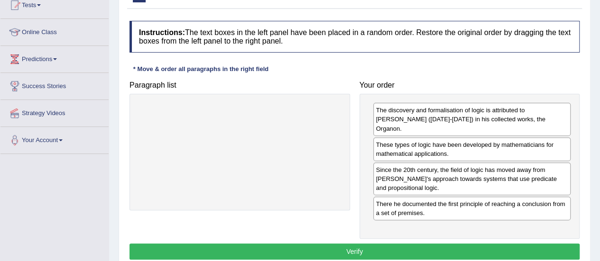
click at [362, 244] on button "Verify" at bounding box center [355, 252] width 450 height 16
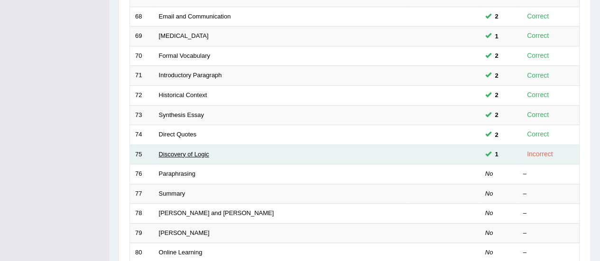
click at [198, 153] on link "Discovery of Logic" at bounding box center [184, 154] width 50 height 7
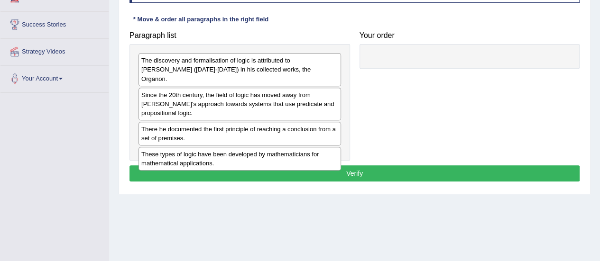
scroll to position [172, 0]
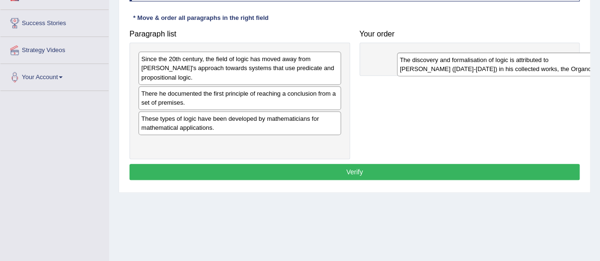
drag, startPoint x: 193, startPoint y: 61, endPoint x: 451, endPoint y: 61, distance: 258.5
click at [451, 61] on div "The discovery and formalisation of logic is attributed to [PERSON_NAME] ([DATE]…" at bounding box center [498, 65] width 203 height 24
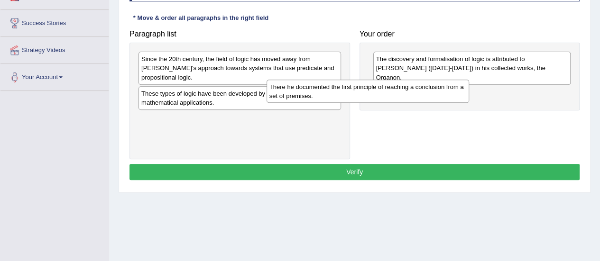
drag, startPoint x: 252, startPoint y: 92, endPoint x: 431, endPoint y: 87, distance: 178.4
click at [431, 87] on div "There he documented the first principle of reaching a conclusion from a set of …" at bounding box center [368, 92] width 203 height 24
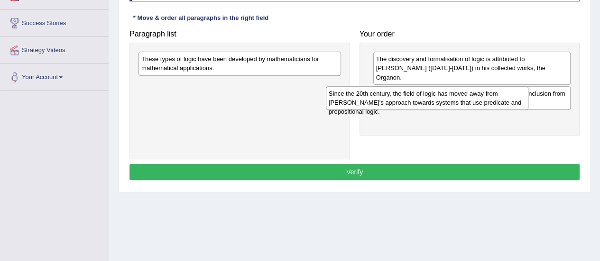
drag, startPoint x: 287, startPoint y: 66, endPoint x: 476, endPoint y: 102, distance: 192.7
click at [476, 102] on div "Since the 20th century, the field of logic has moved away from [PERSON_NAME]'s …" at bounding box center [427, 98] width 203 height 24
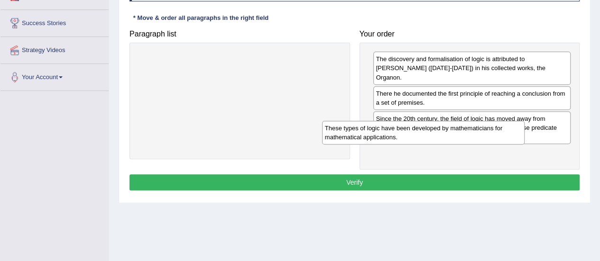
drag, startPoint x: 317, startPoint y: 61, endPoint x: 507, endPoint y: 134, distance: 203.3
click at [507, 134] on div "These types of logic have been developed by mathematicians for mathematical app…" at bounding box center [423, 133] width 203 height 24
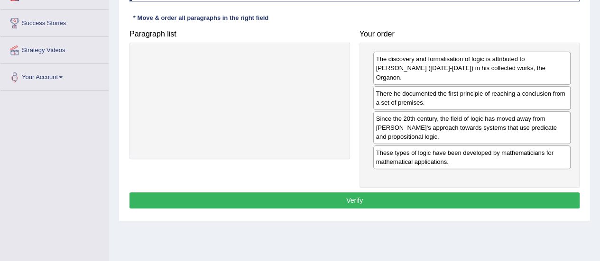
click at [354, 193] on button "Verify" at bounding box center [355, 201] width 450 height 16
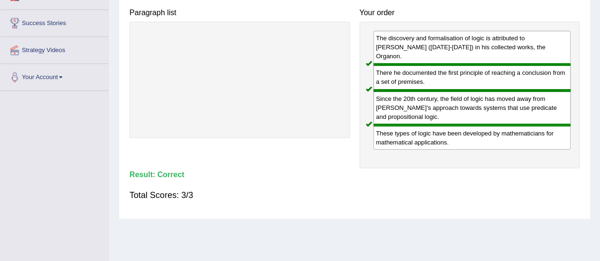
scroll to position [0, 0]
